Goal: Information Seeking & Learning: Learn about a topic

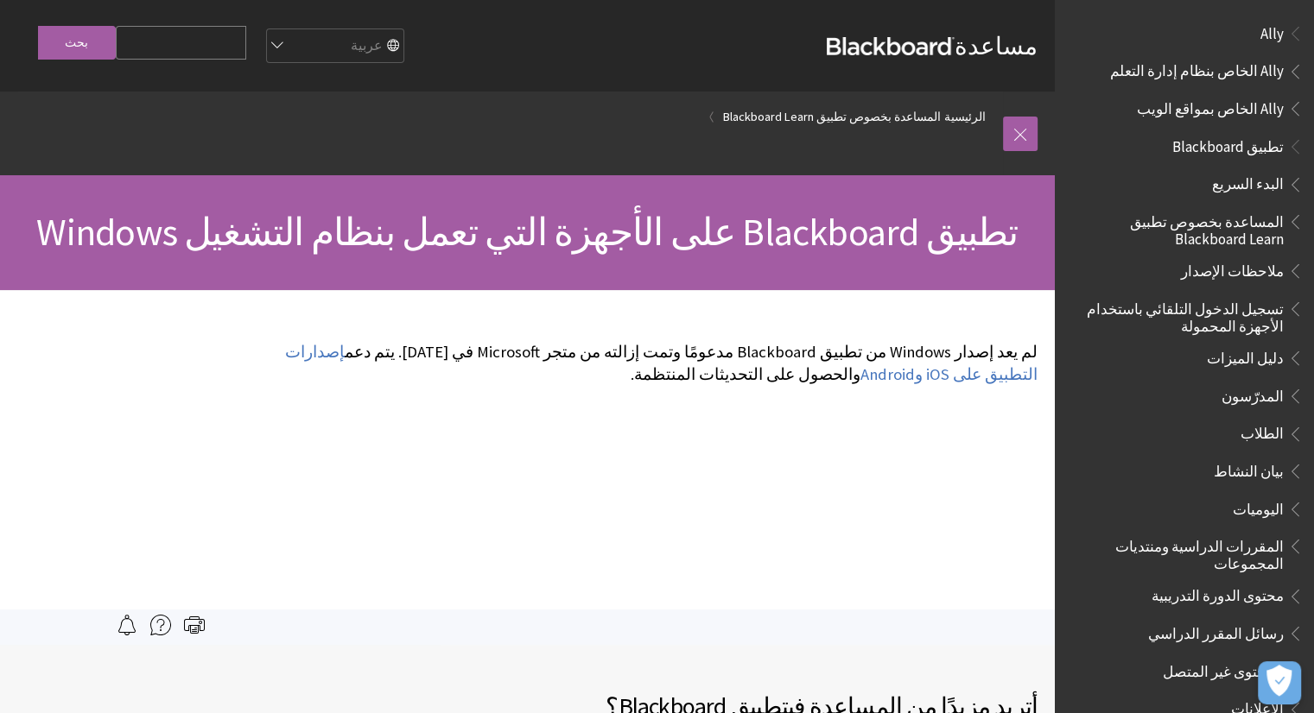
click at [321, 39] on select "English عربية Català Cymraeg Deutsch Español Suomi Français עברית Italiano 日本語 …" at bounding box center [334, 46] width 138 height 35
select select "/Blackboard_App/Windows"
click at [309, 29] on select "English عربية Català Cymraeg Deutsch Español Suomi Français עברית Italiano 日本語 …" at bounding box center [334, 46] width 138 height 35
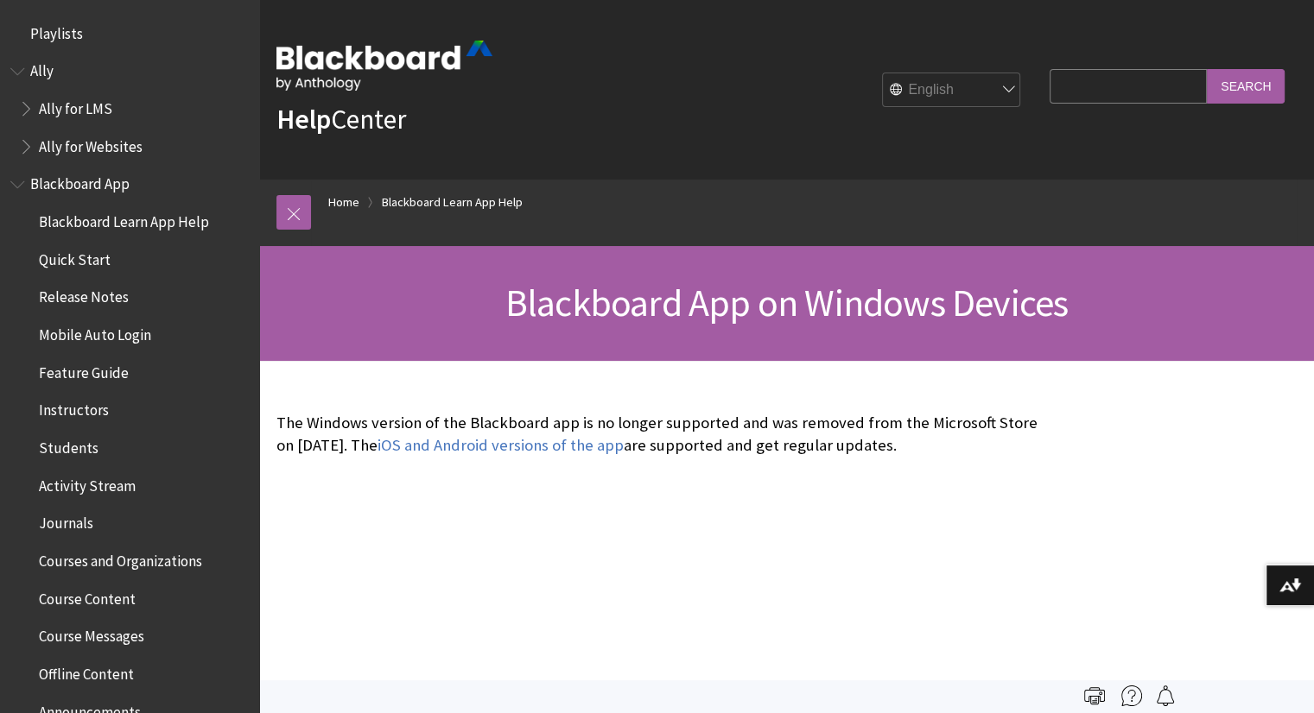
click at [687, 329] on div "Blackboard App on Windows Devices" at bounding box center [786, 303] width 1054 height 115
